Goal: Transaction & Acquisition: Purchase product/service

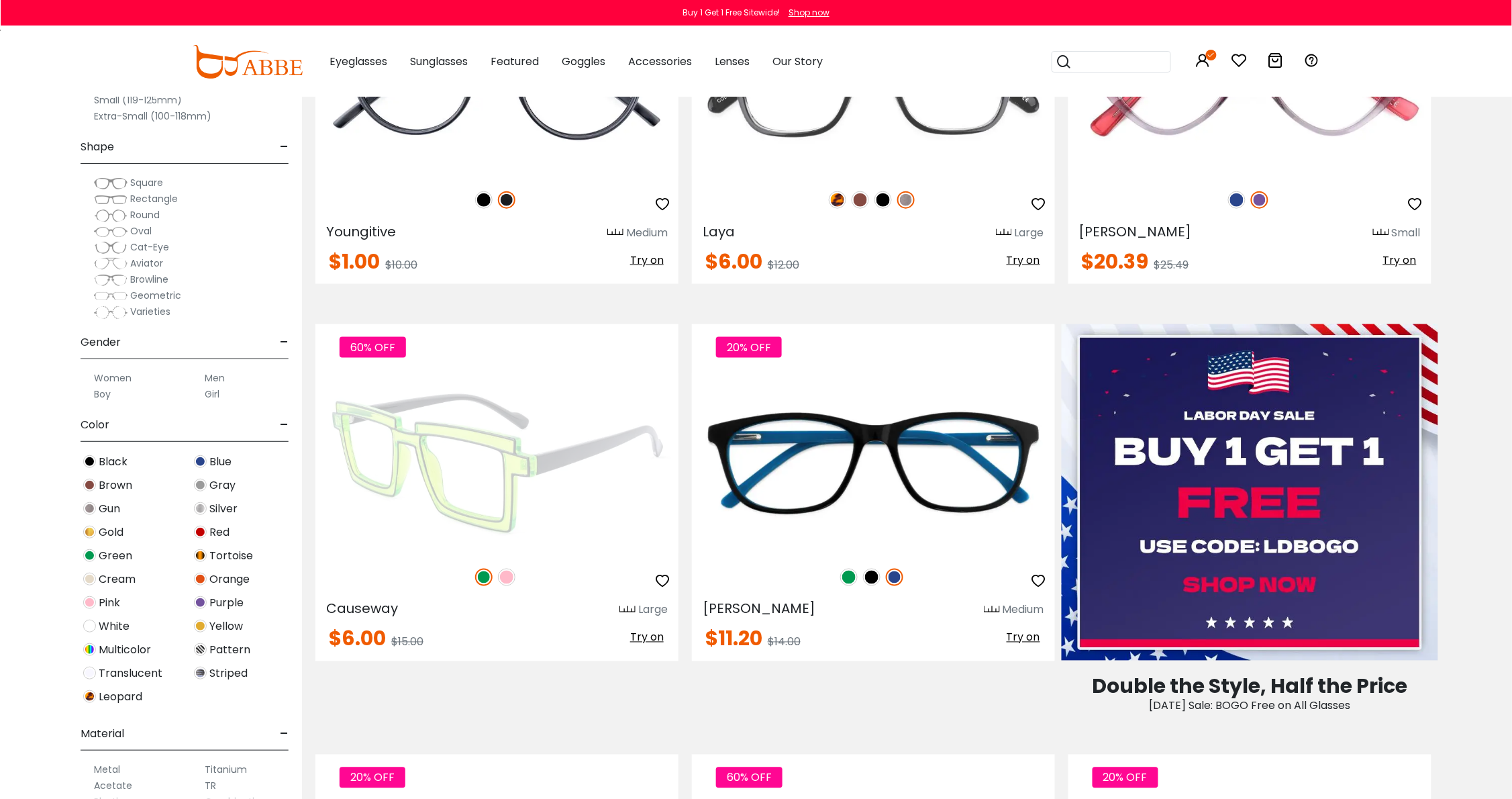
scroll to position [559, 0]
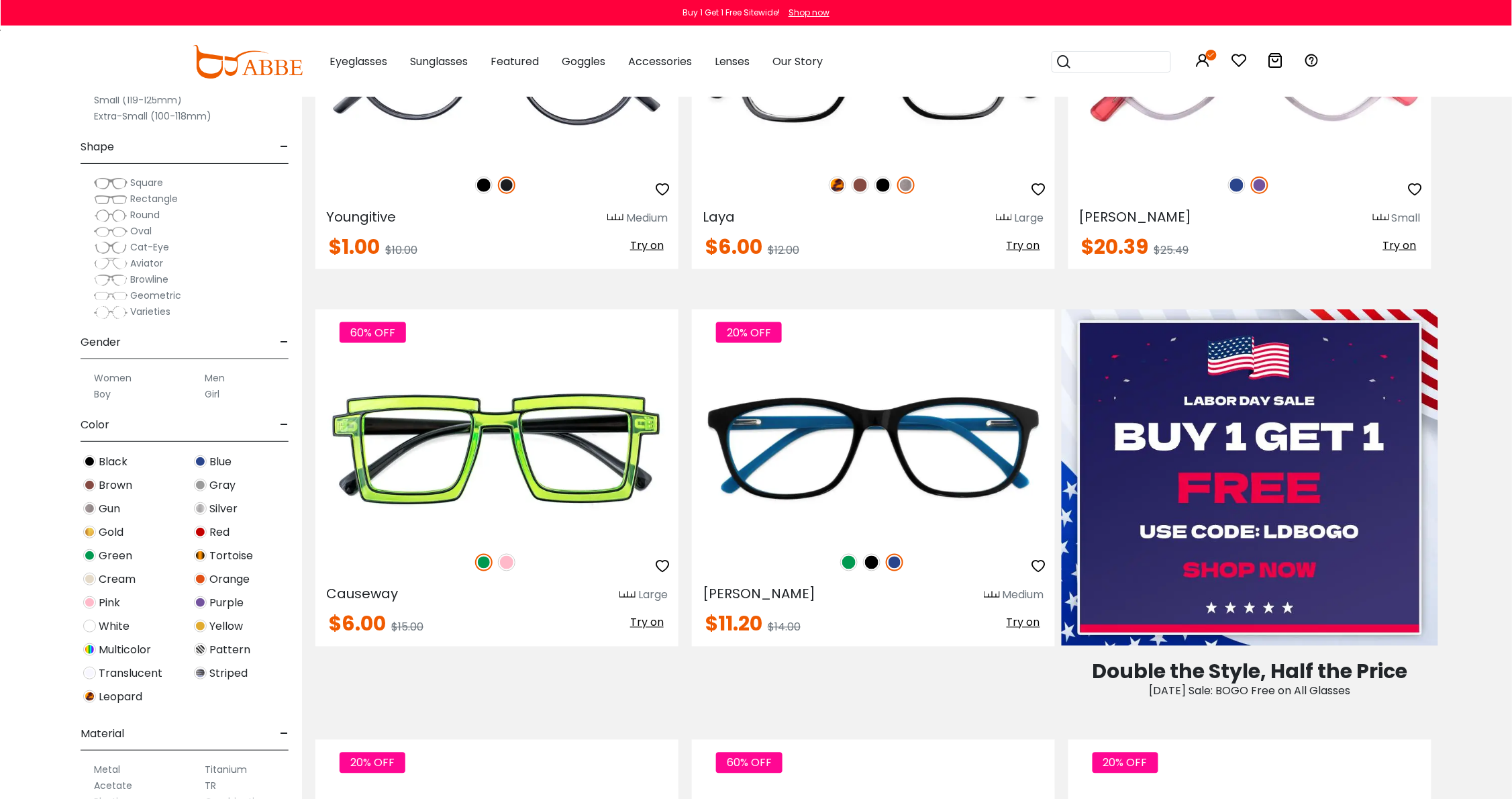
click at [138, 216] on span "Round" at bounding box center [145, 214] width 29 height 14
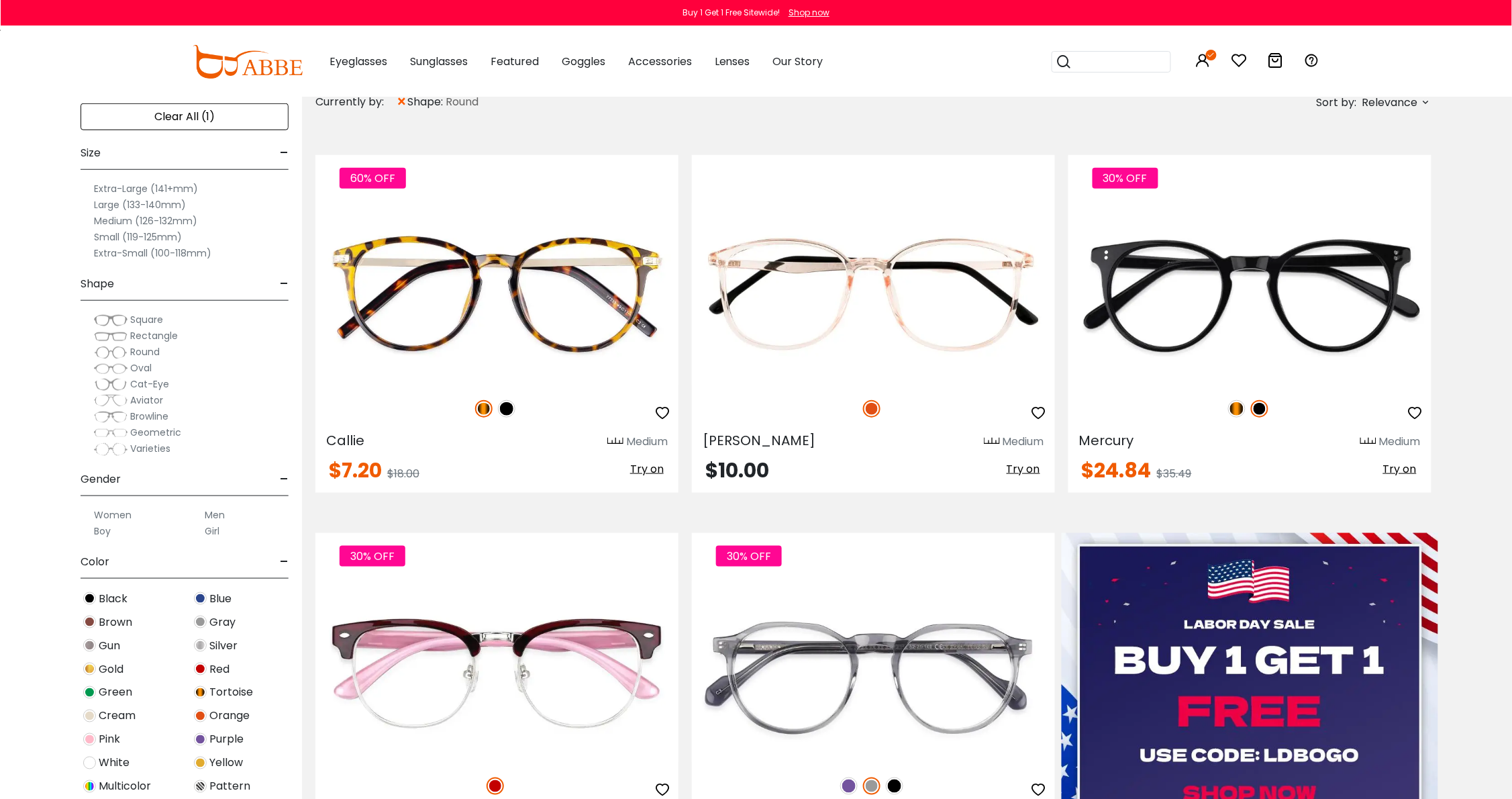
click at [118, 235] on label "Small (119-125mm)" at bounding box center [138, 237] width 88 height 16
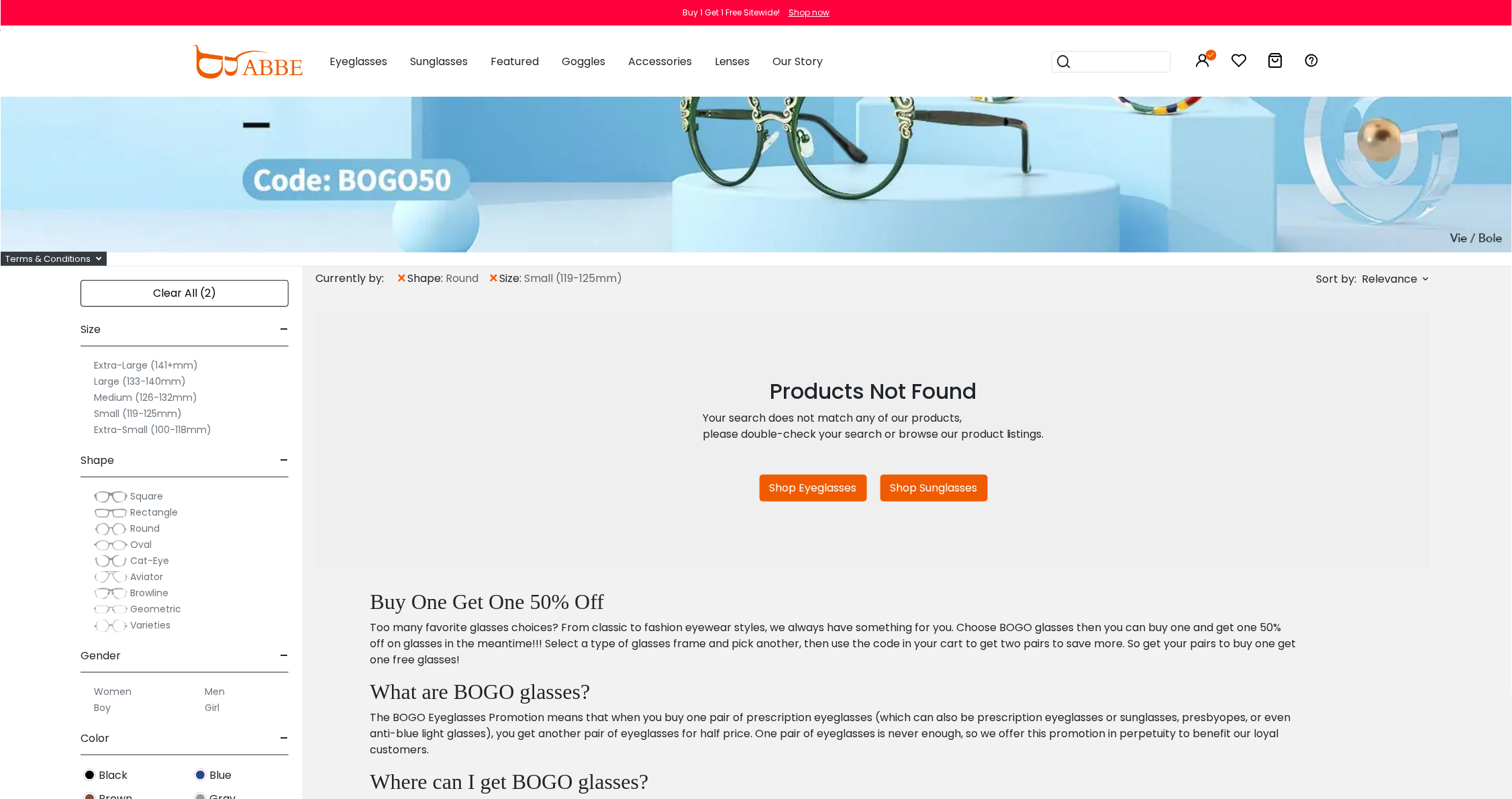
scroll to position [112, 0]
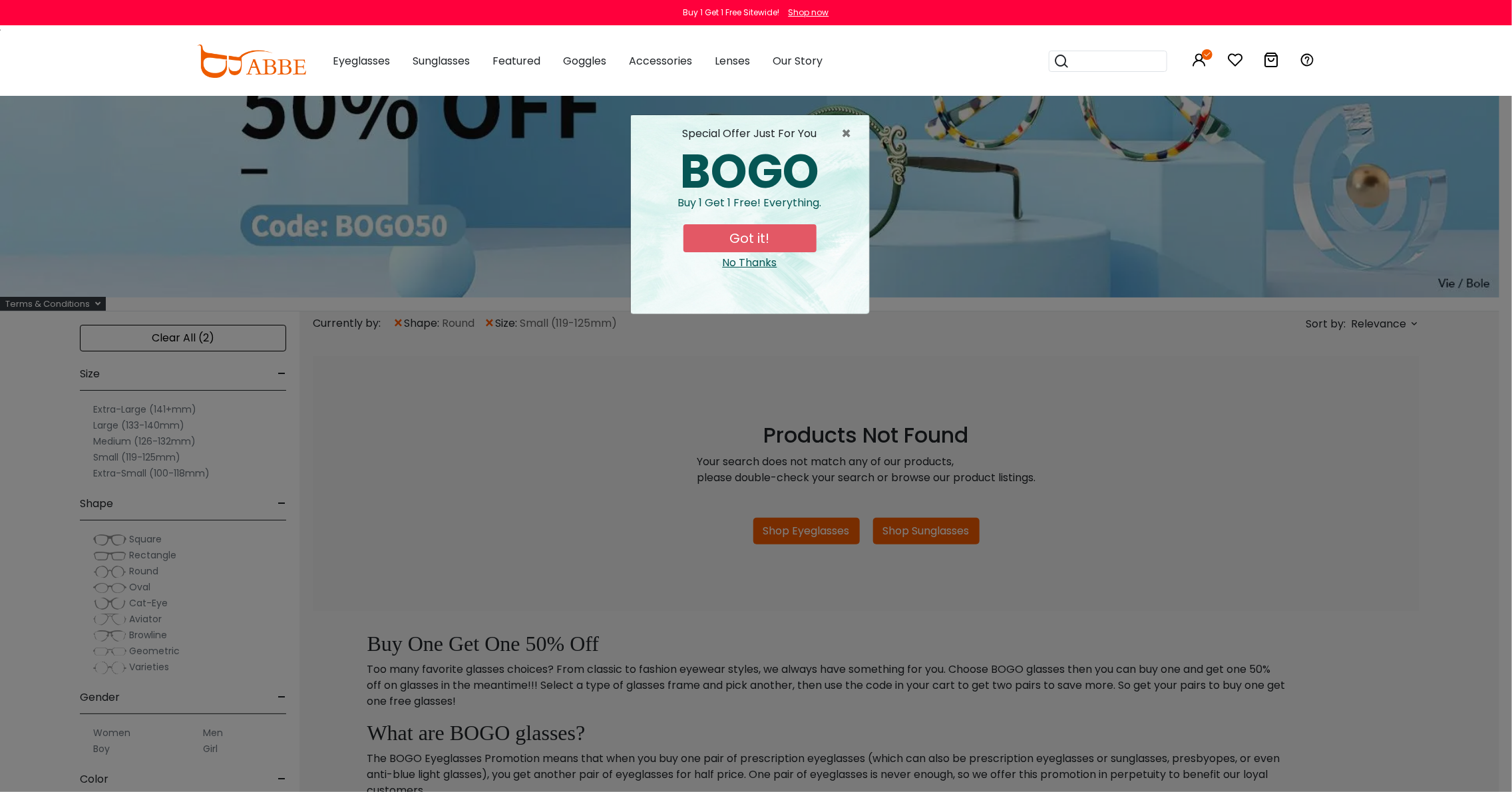
click at [165, 444] on div "× special offer just for you BOGO Buy 1 Get 1 Free! Everything. Got it! No Than…" at bounding box center [756, 396] width 1512 height 792
click at [850, 135] on span "×" at bounding box center [850, 134] width 17 height 16
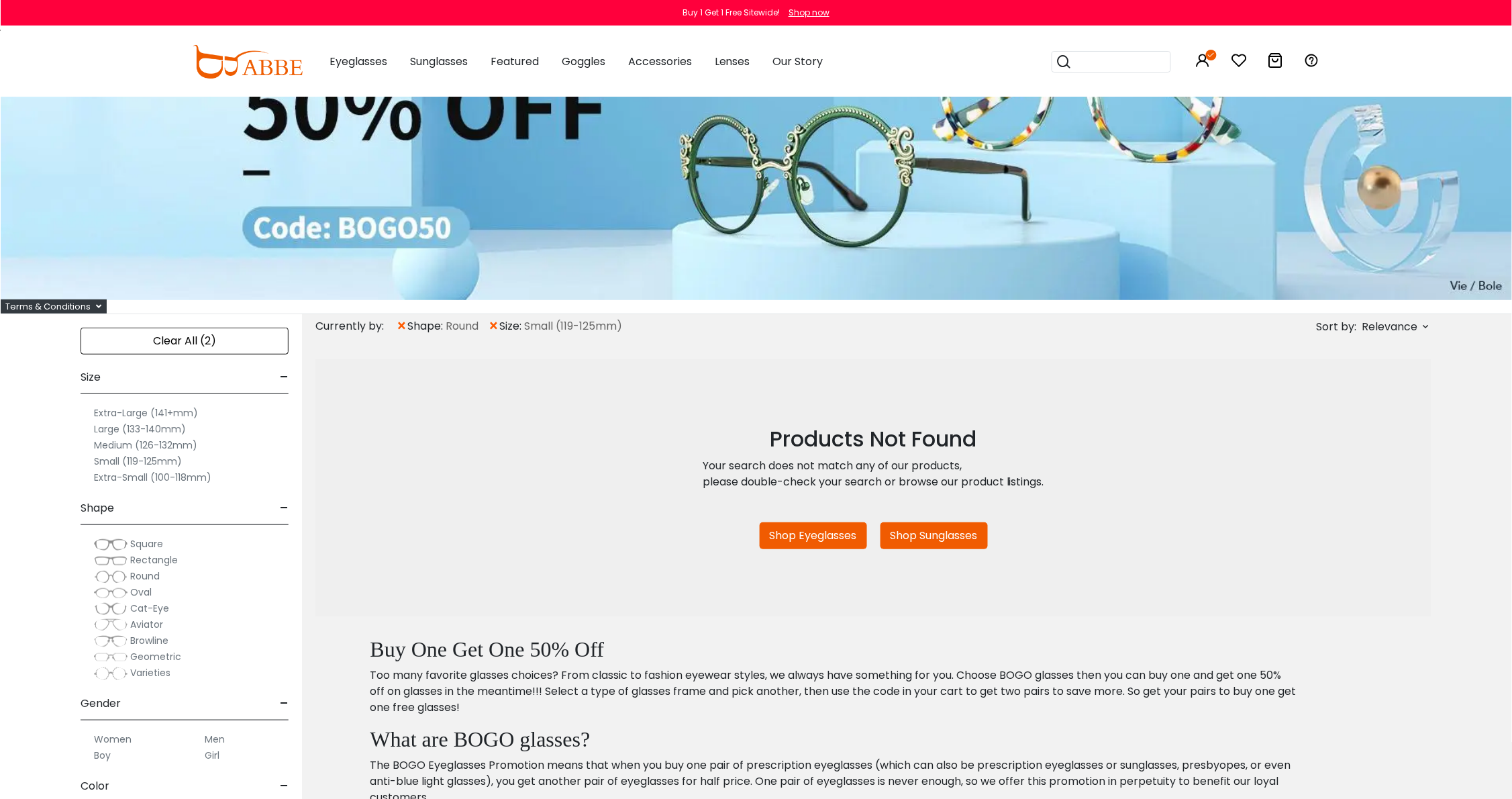
click at [151, 448] on label "Medium (126-132mm)" at bounding box center [146, 445] width 104 height 16
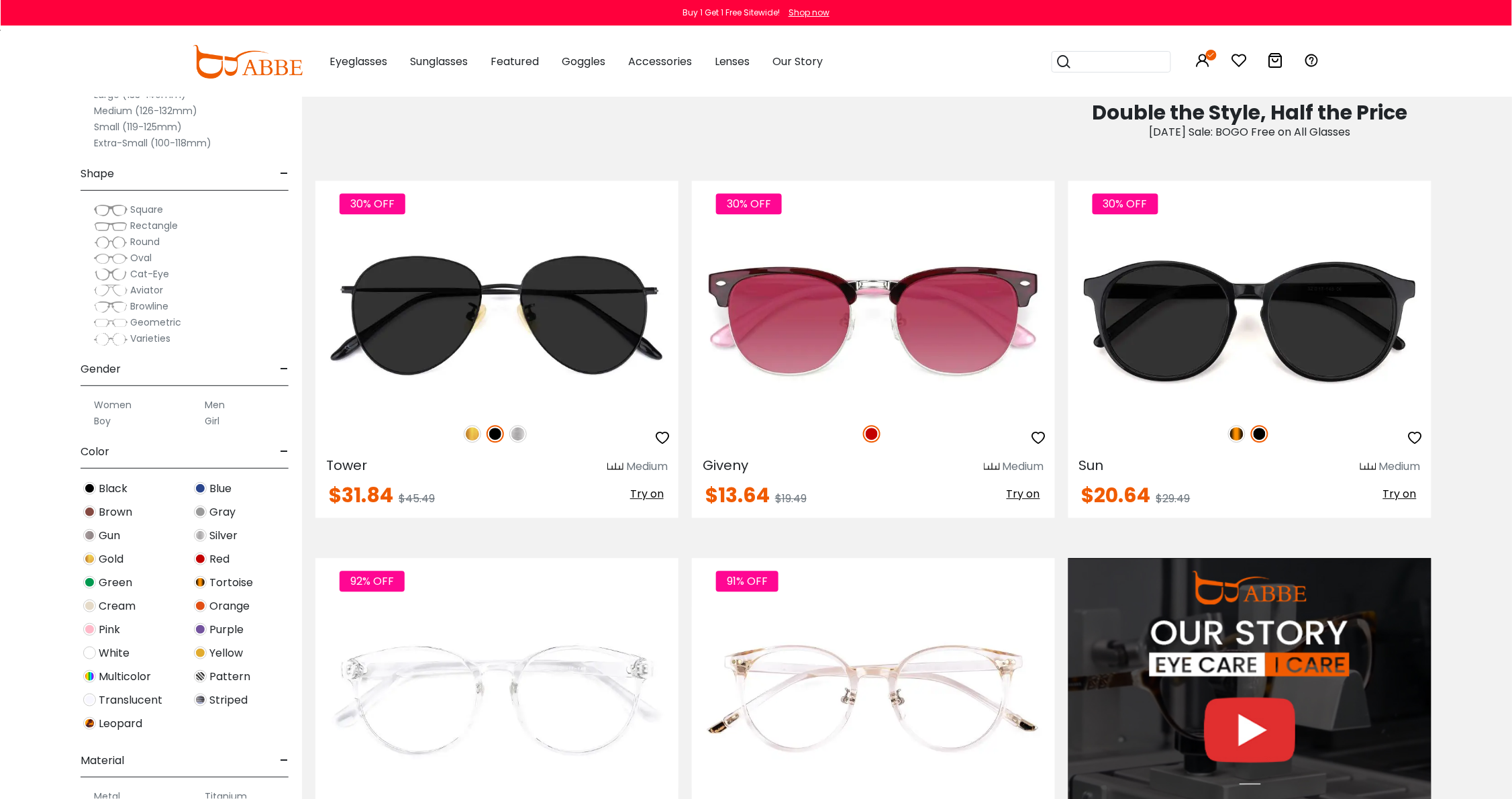
click at [131, 259] on span "Oval" at bounding box center [141, 258] width 22 height 14
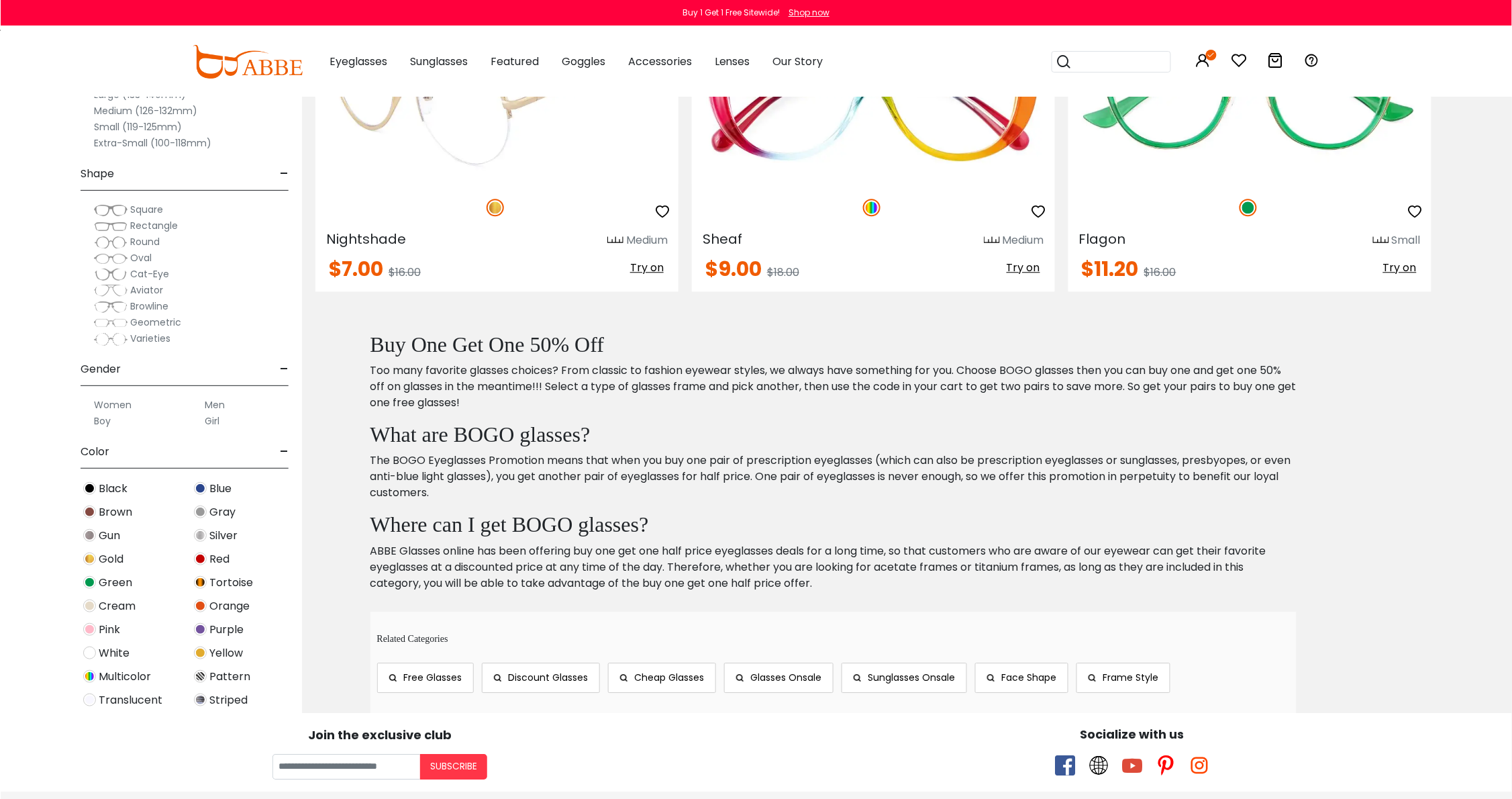
scroll to position [3356, 0]
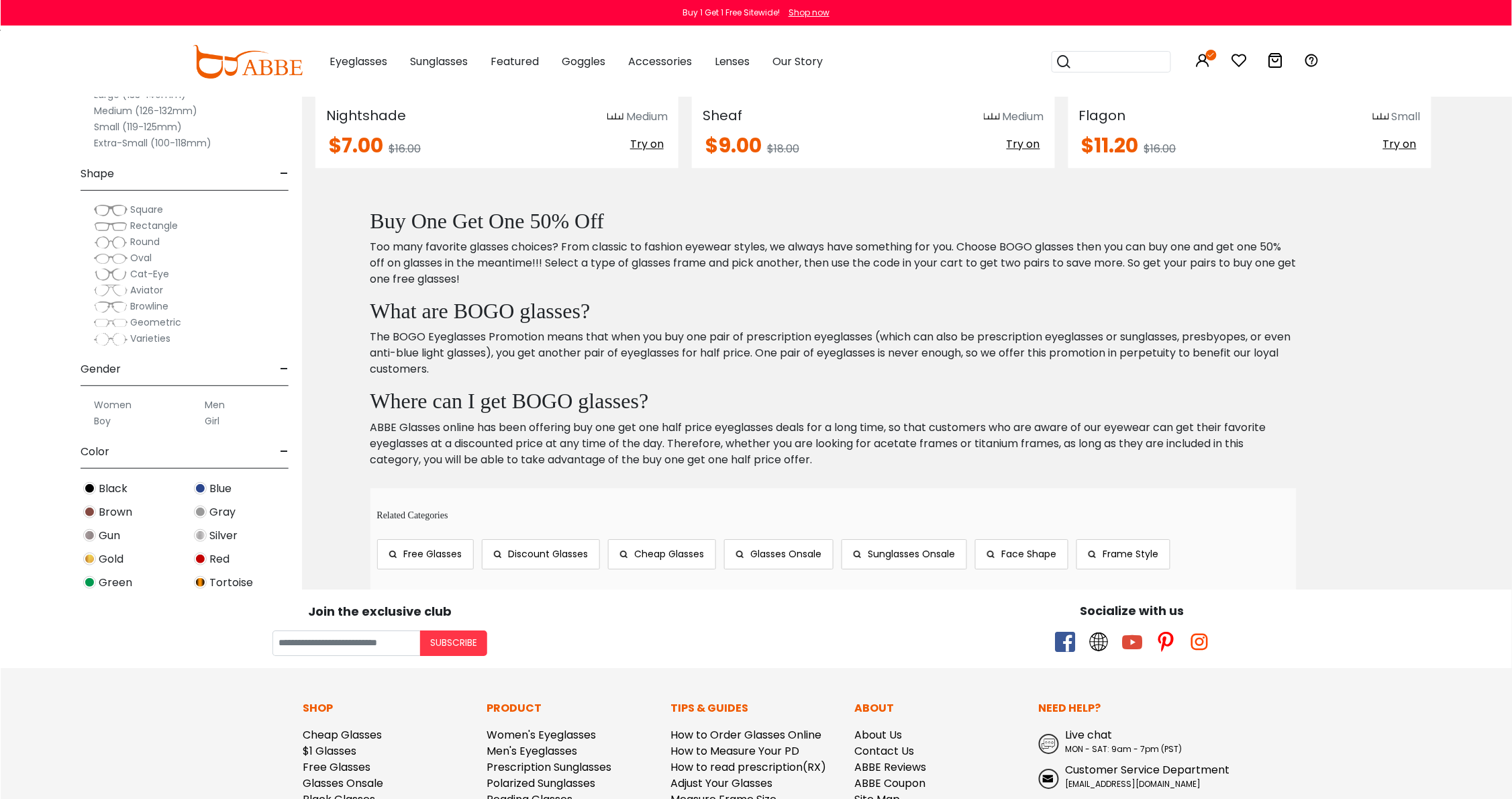
click at [155, 338] on span "Varieties" at bounding box center [150, 339] width 40 height 14
